Goal: Task Accomplishment & Management: Manage account settings

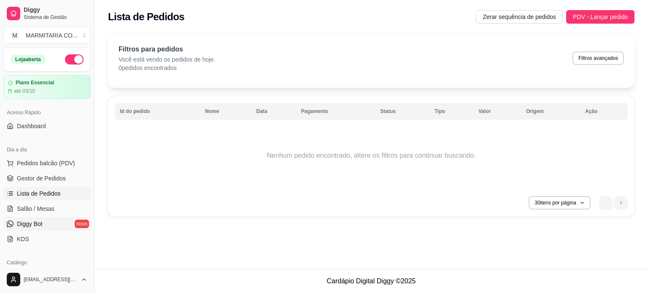
click at [27, 225] on span "Diggy Bot" at bounding box center [30, 224] width 26 height 8
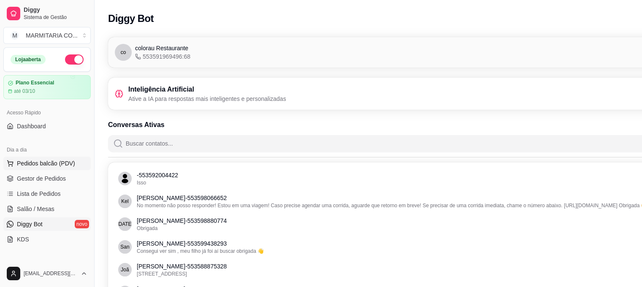
click at [32, 164] on span "Pedidos balcão (PDV)" at bounding box center [46, 163] width 58 height 8
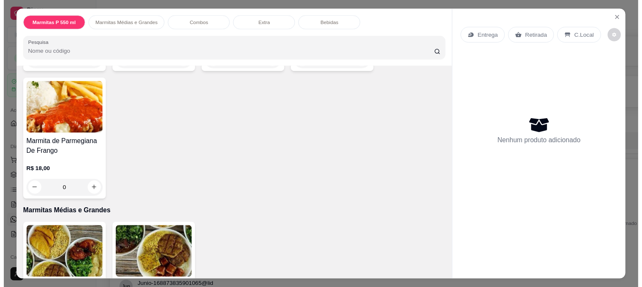
scroll to position [168, 0]
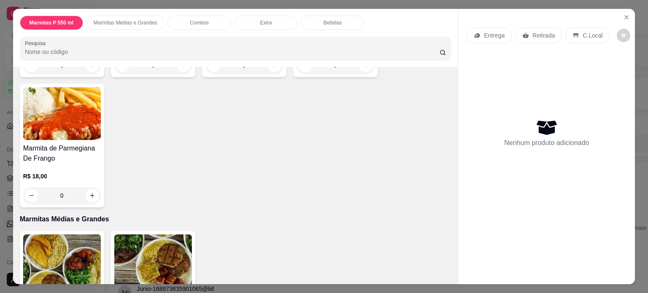
click at [39, 101] on img at bounding box center [62, 113] width 78 height 53
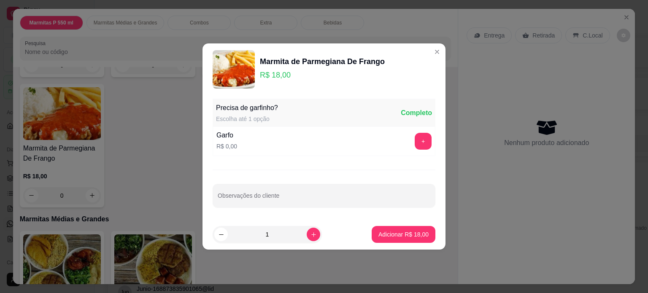
click at [226, 65] on img at bounding box center [234, 69] width 42 height 38
click at [235, 65] on img at bounding box center [234, 69] width 42 height 38
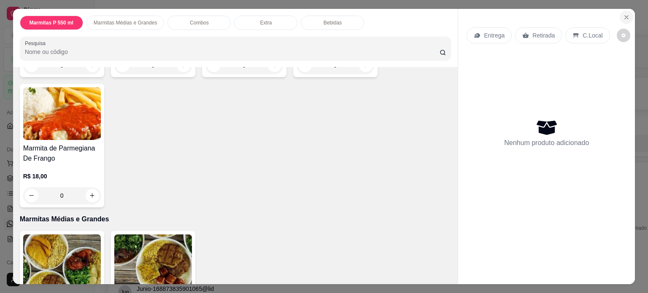
click at [624, 17] on icon "Close" at bounding box center [626, 17] width 7 height 7
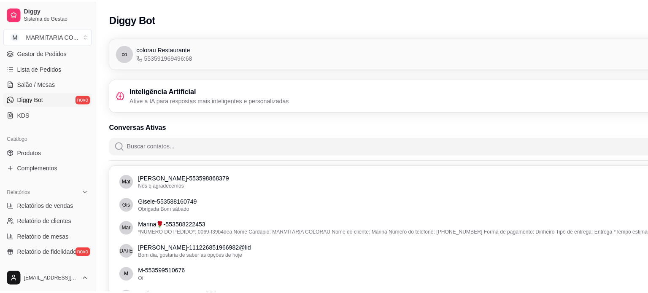
scroll to position [127, 0]
click at [54, 149] on link "Produtos" at bounding box center [46, 150] width 87 height 14
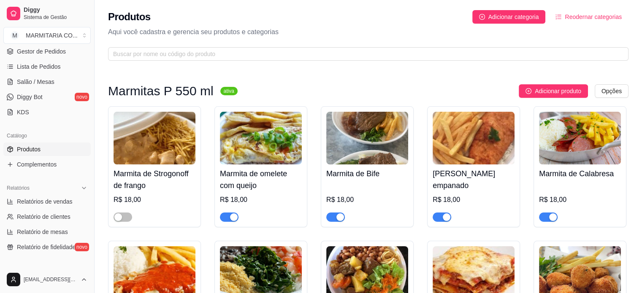
click at [157, 270] on img at bounding box center [155, 272] width 82 height 53
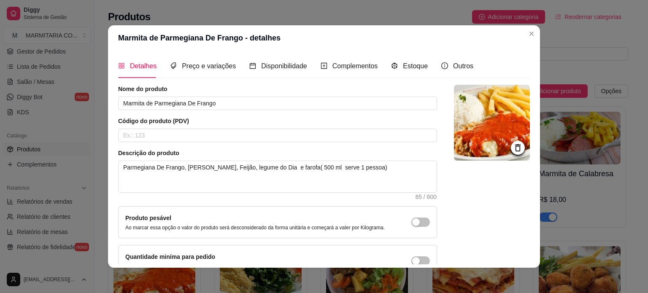
click at [493, 150] on img at bounding box center [492, 123] width 76 height 76
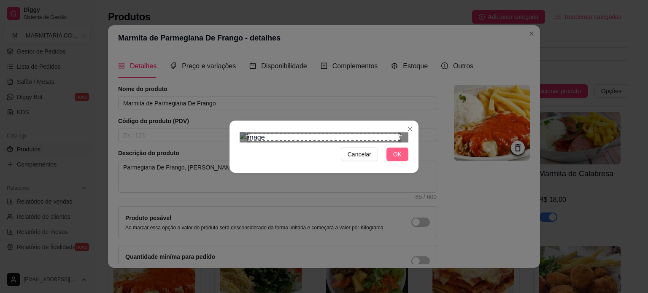
click at [393, 159] on span "OK" at bounding box center [397, 154] width 8 height 9
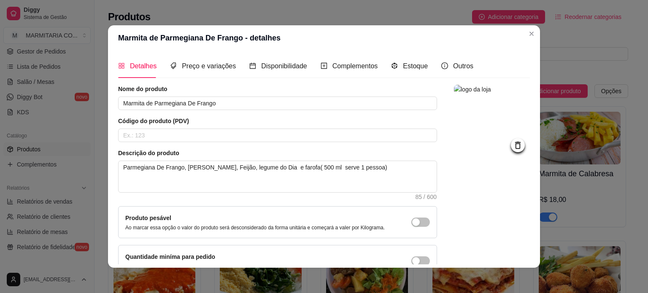
click at [391, 254] on div "Quantidade miníma para pedido Ao habilitar seus clientes terão que pedir uma qu…" at bounding box center [277, 261] width 305 height 18
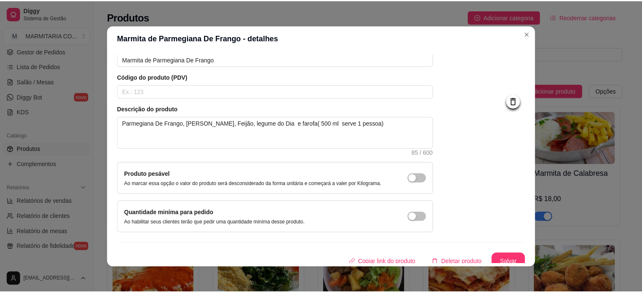
scroll to position [49, 0]
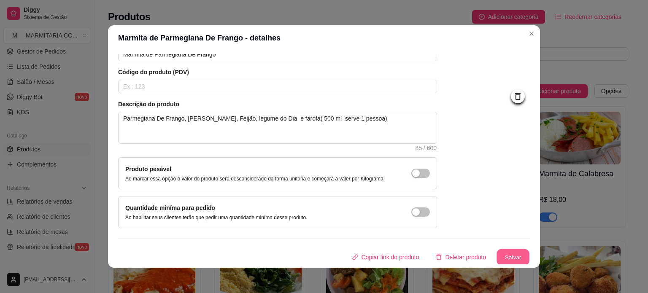
click at [504, 258] on button "Salvar" at bounding box center [513, 257] width 33 height 16
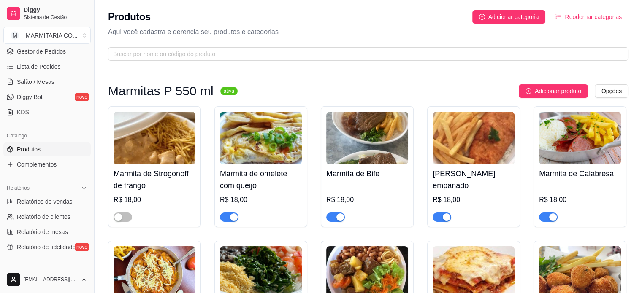
click at [41, 150] on link "Produtos" at bounding box center [46, 150] width 87 height 14
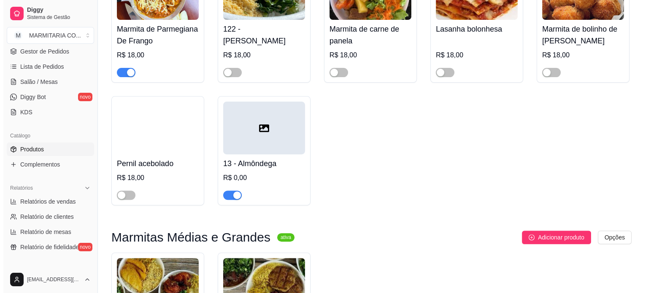
scroll to position [278, 0]
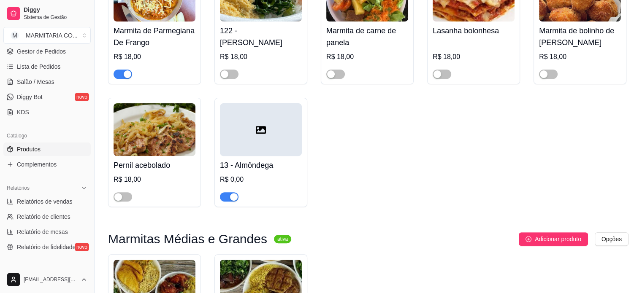
click at [247, 118] on div at bounding box center [261, 129] width 82 height 53
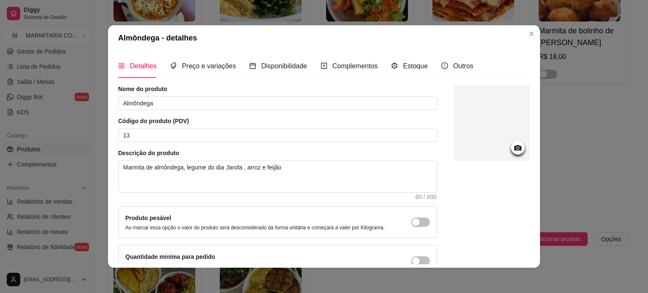
click at [514, 146] on icon at bounding box center [517, 147] width 7 height 5
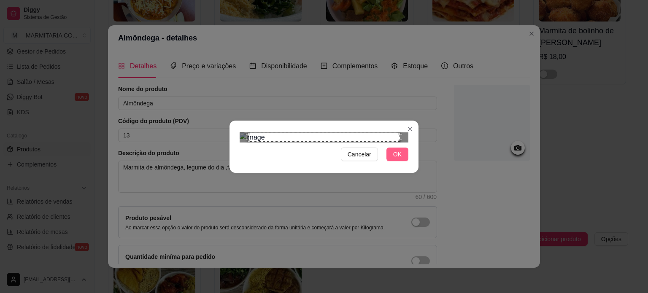
click at [397, 159] on span "OK" at bounding box center [397, 154] width 8 height 9
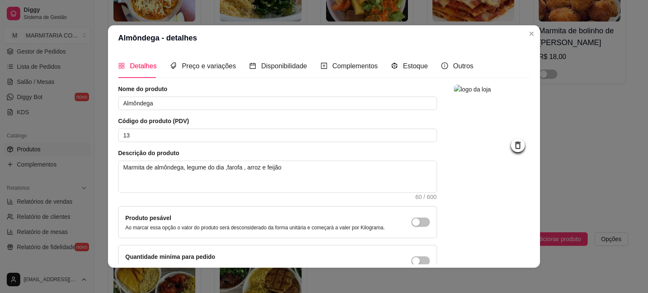
scroll to position [49, 0]
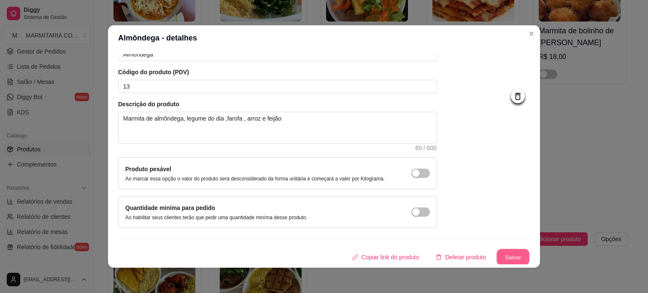
click at [497, 254] on button "Salvar" at bounding box center [513, 257] width 33 height 16
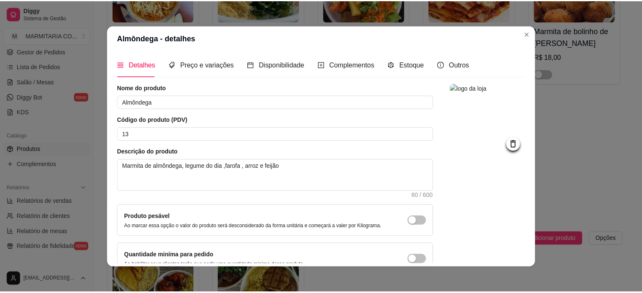
scroll to position [0, 0]
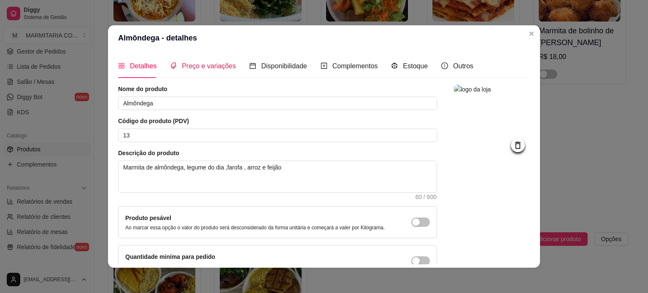
click at [194, 64] on span "Preço e variações" at bounding box center [209, 65] width 54 height 7
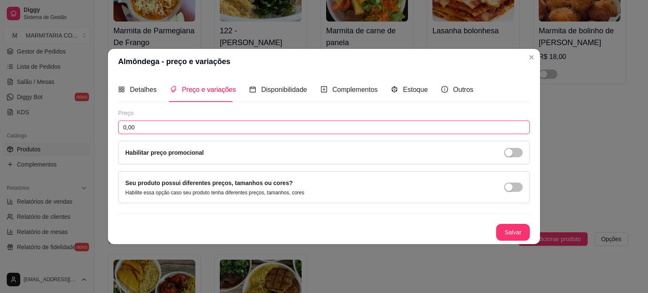
click at [204, 129] on input "0,00" at bounding box center [324, 128] width 412 height 14
type input "18,00"
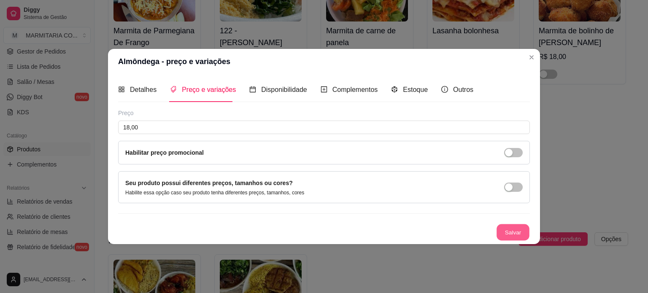
click at [515, 232] on button "Salvar" at bounding box center [513, 232] width 33 height 16
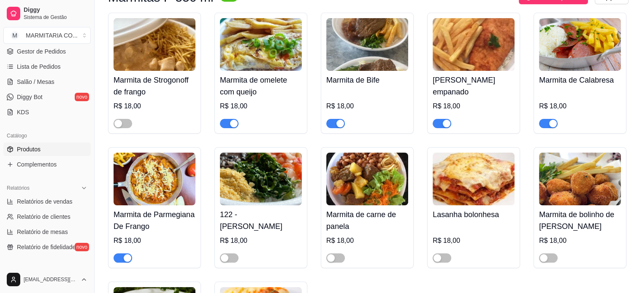
scroll to position [92, 0]
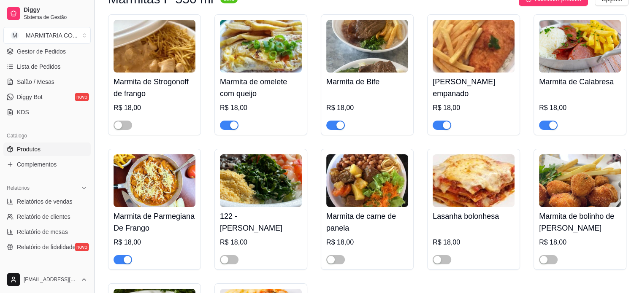
click at [92, 70] on button "Toggle Sidebar" at bounding box center [94, 146] width 7 height 293
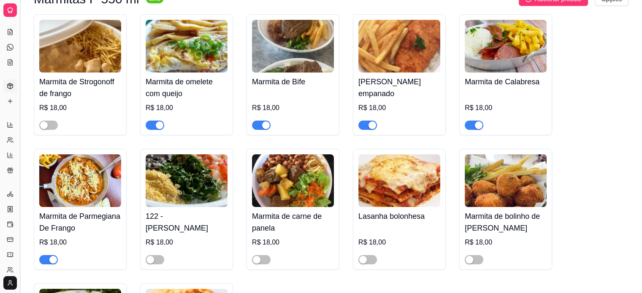
scroll to position [56, 0]
click at [19, 62] on button "Toggle Sidebar" at bounding box center [19, 146] width 7 height 293
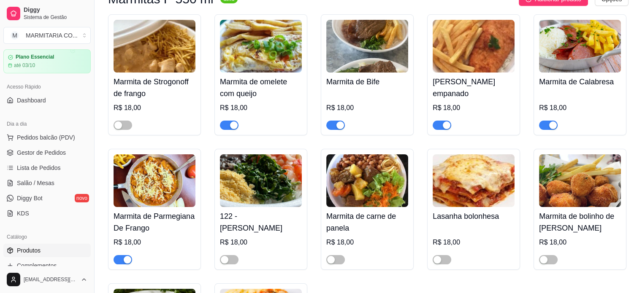
scroll to position [0, 0]
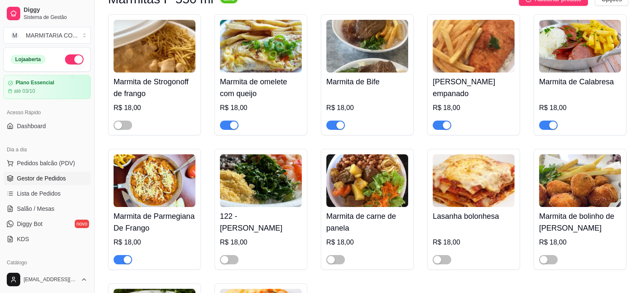
click at [54, 176] on span "Gestor de Pedidos" at bounding box center [41, 178] width 49 height 8
